Goal: Navigation & Orientation: Find specific page/section

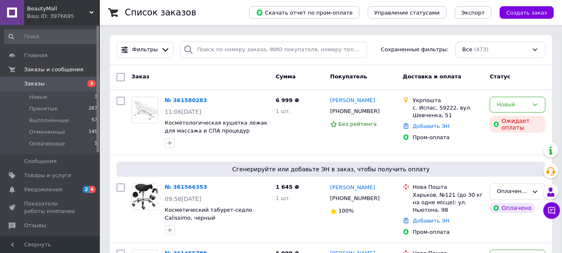
click at [74, 11] on span "BeautyMall" at bounding box center [58, 8] width 62 height 7
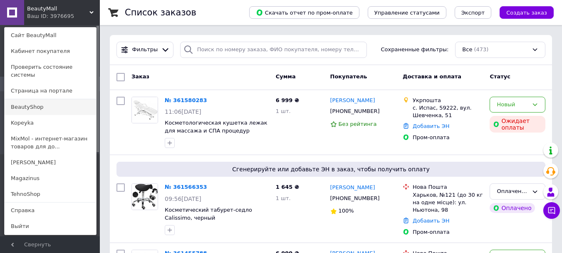
click at [71, 103] on link "BeautyShop" at bounding box center [51, 107] width 92 height 16
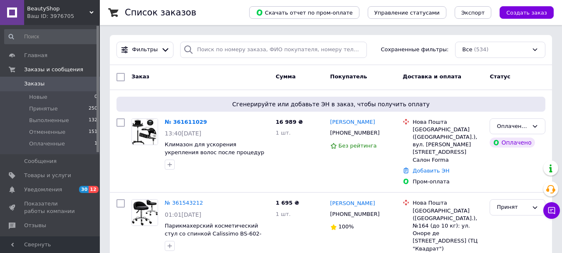
click at [76, 22] on div "BeautyShop Ваш ID: 3976705" at bounding box center [62, 12] width 76 height 25
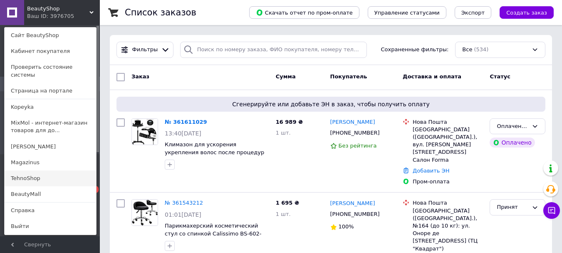
click at [37, 173] on link "TehnoShop" at bounding box center [51, 178] width 92 height 16
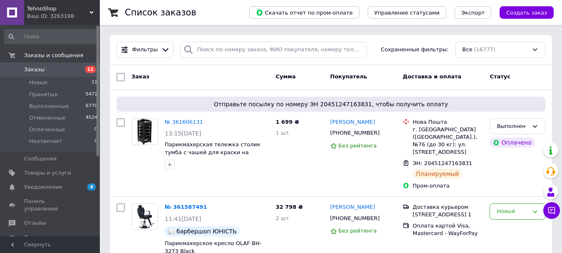
click at [70, 11] on span "TehnoShop" at bounding box center [58, 8] width 62 height 7
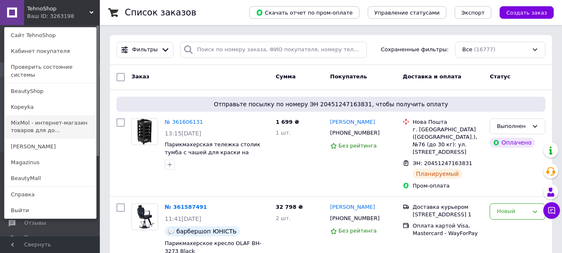
click at [57, 122] on link "MixMol - интернет-магазин товаров для до..." at bounding box center [51, 126] width 92 height 23
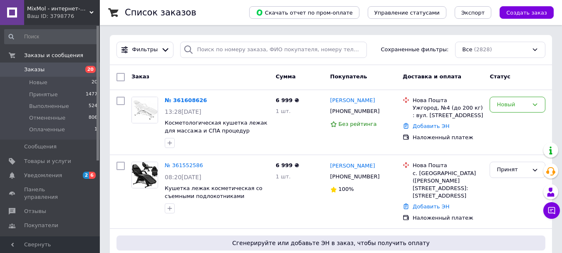
click at [62, 18] on div "Ваш ID: 3798776" at bounding box center [63, 15] width 73 height 7
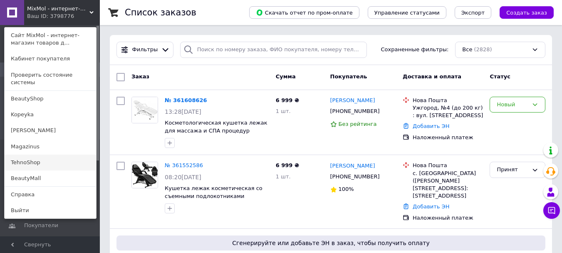
click at [30, 158] on link "TehnoShop" at bounding box center [51, 162] width 92 height 16
